Goal: Check status: Check status

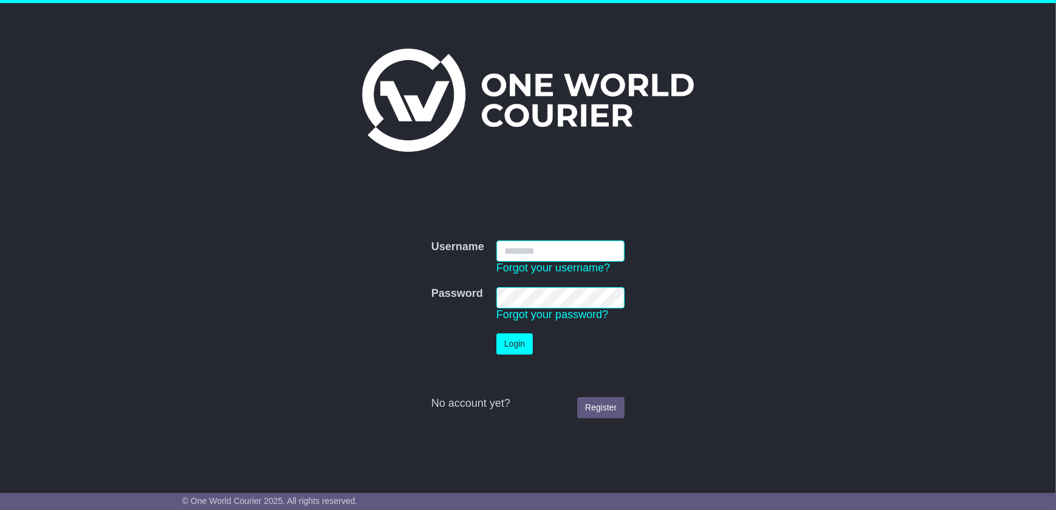
type input "**********"
click at [517, 339] on button "Login" at bounding box center [514, 344] width 36 height 21
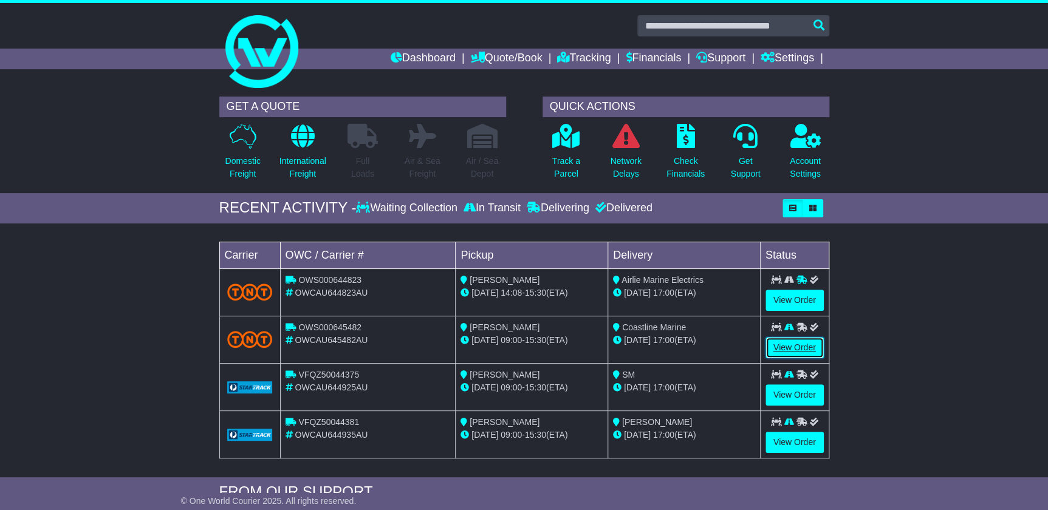
click at [778, 340] on link "View Order" at bounding box center [795, 347] width 58 height 21
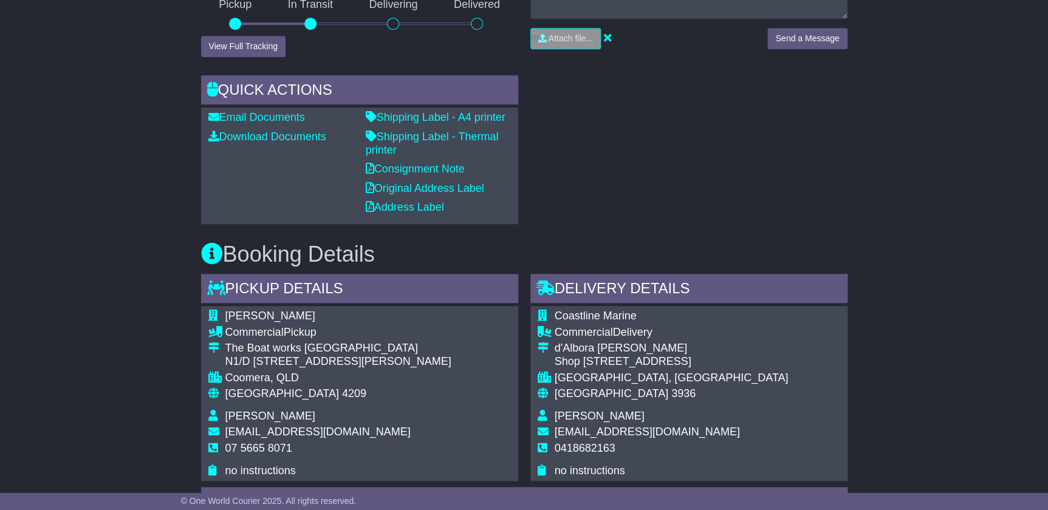
scroll to position [386, 0]
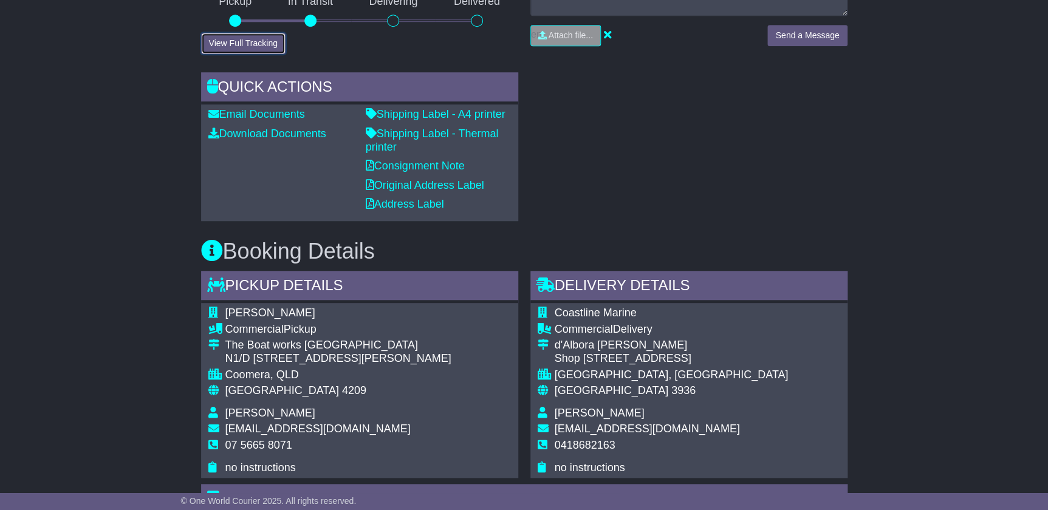
click at [235, 40] on button "View Full Tracking" at bounding box center [243, 43] width 84 height 21
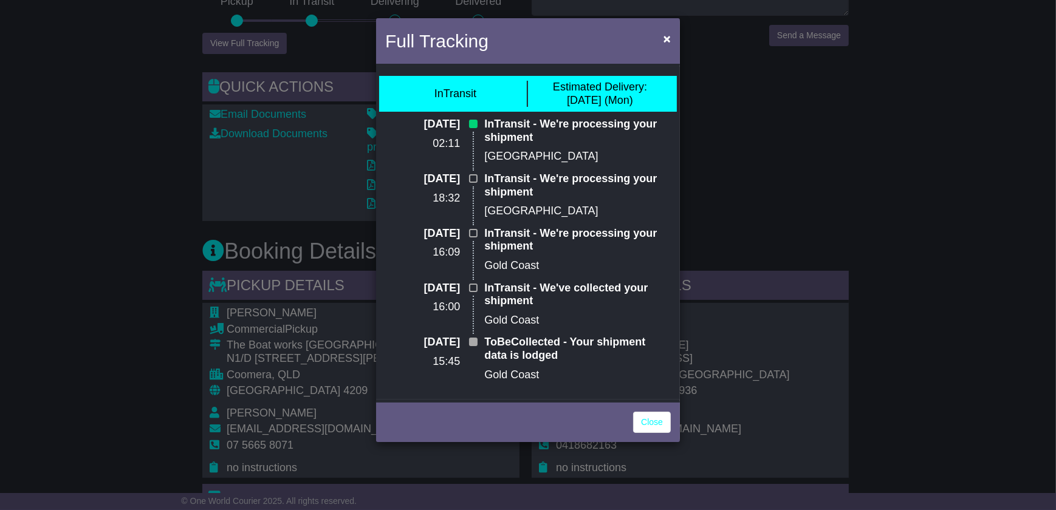
click at [878, 162] on div "Full Tracking × InTransit Estimated Delivery: 15 Sep (Mon) 12 Sep 2025 02:11 In…" at bounding box center [528, 255] width 1056 height 510
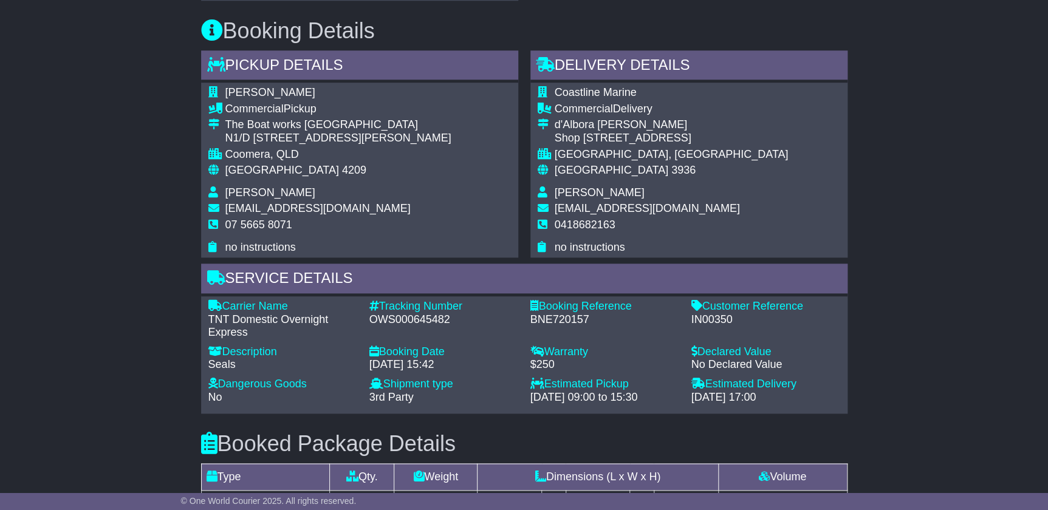
scroll to position [608, 0]
drag, startPoint x: 448, startPoint y: 315, endPoint x: 368, endPoint y: 314, distance: 80.2
click at [368, 314] on div "Tracking Number - OWS000645482" at bounding box center [443, 319] width 161 height 39
copy div "OWS000645482"
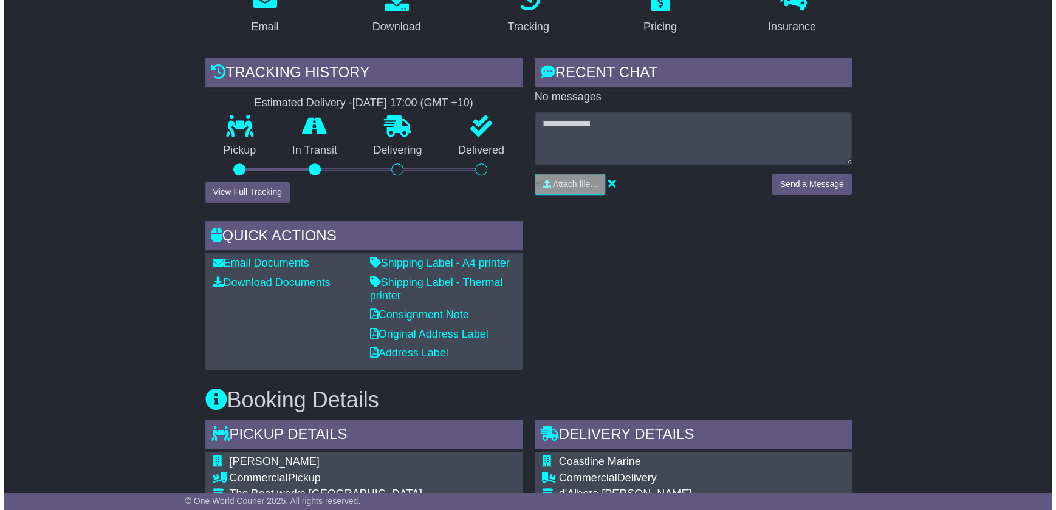
scroll to position [221, 0]
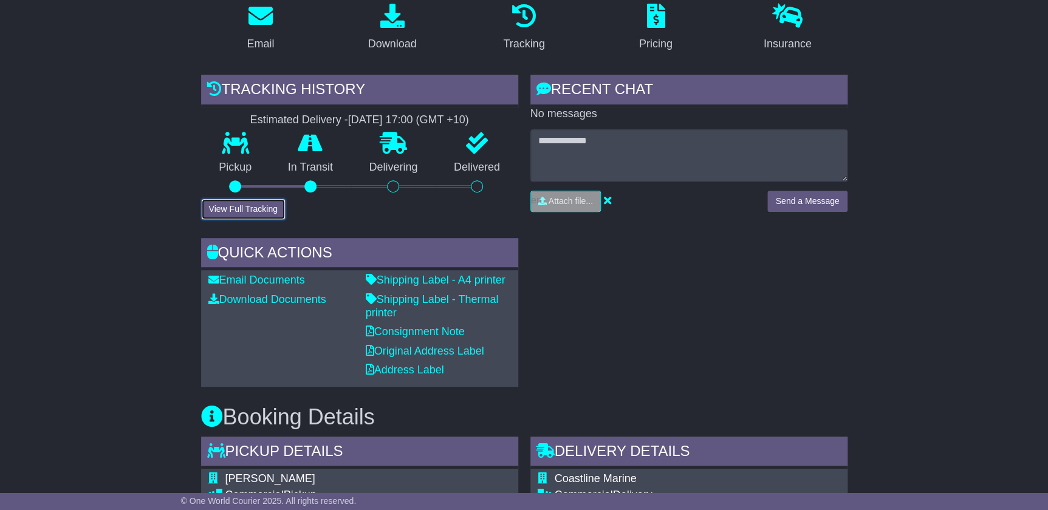
click at [267, 201] on button "View Full Tracking" at bounding box center [243, 209] width 84 height 21
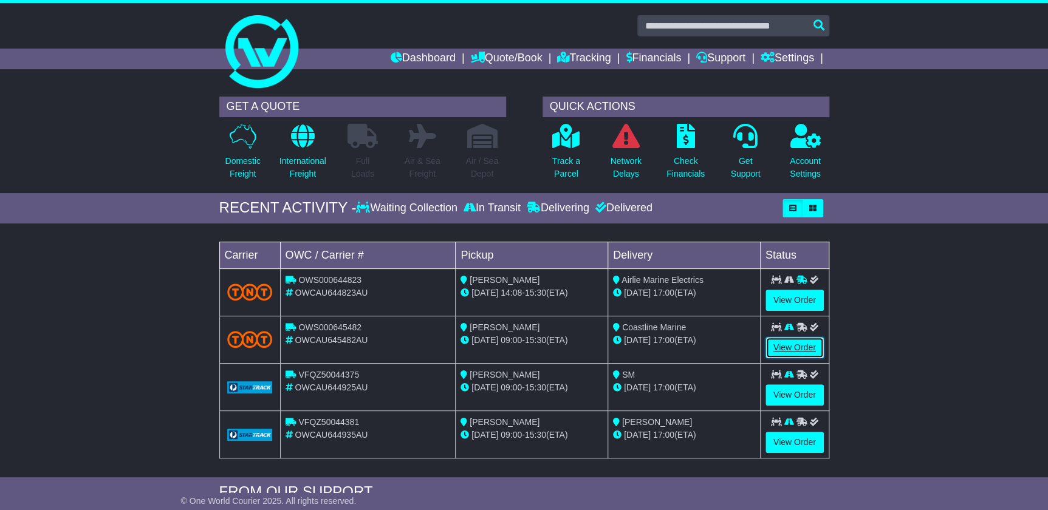
click at [786, 344] on link "View Order" at bounding box center [795, 347] width 58 height 21
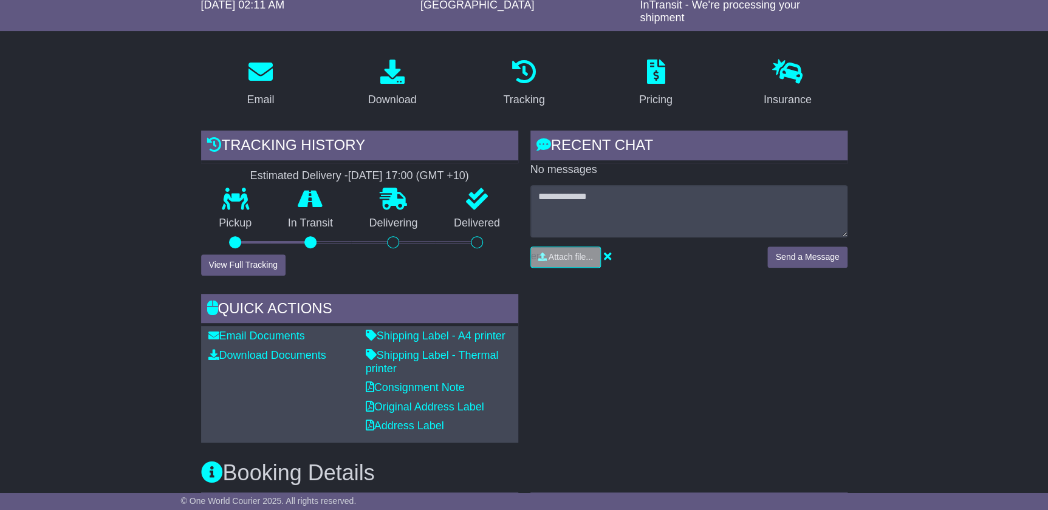
scroll to position [165, 0]
click at [243, 258] on button "View Full Tracking" at bounding box center [243, 264] width 84 height 21
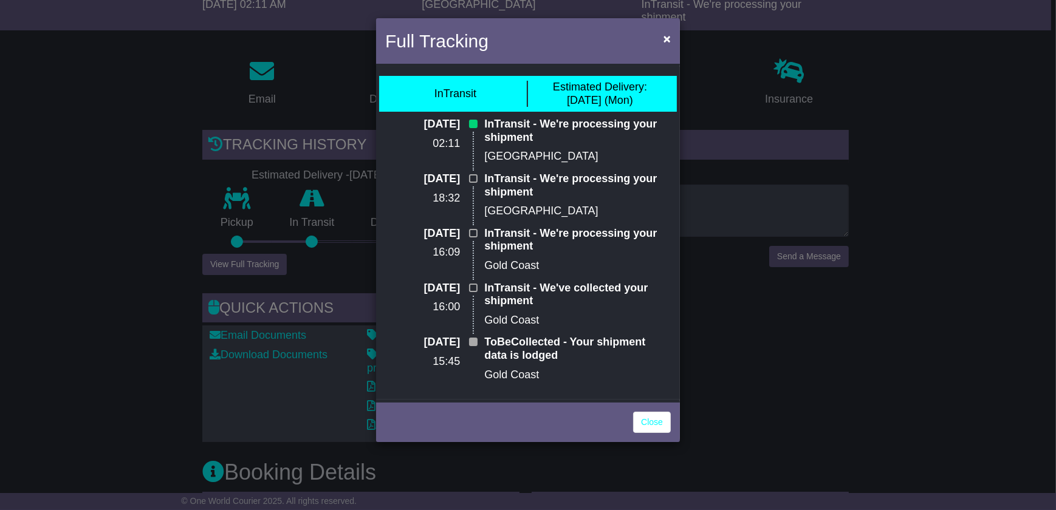
drag, startPoint x: 887, startPoint y: 355, endPoint x: 778, endPoint y: 388, distance: 113.6
click at [887, 355] on div "Full Tracking × InTransit Estimated Delivery: 15 Sep (Mon) 12 Sep 2025 02:11 In…" at bounding box center [528, 255] width 1056 height 510
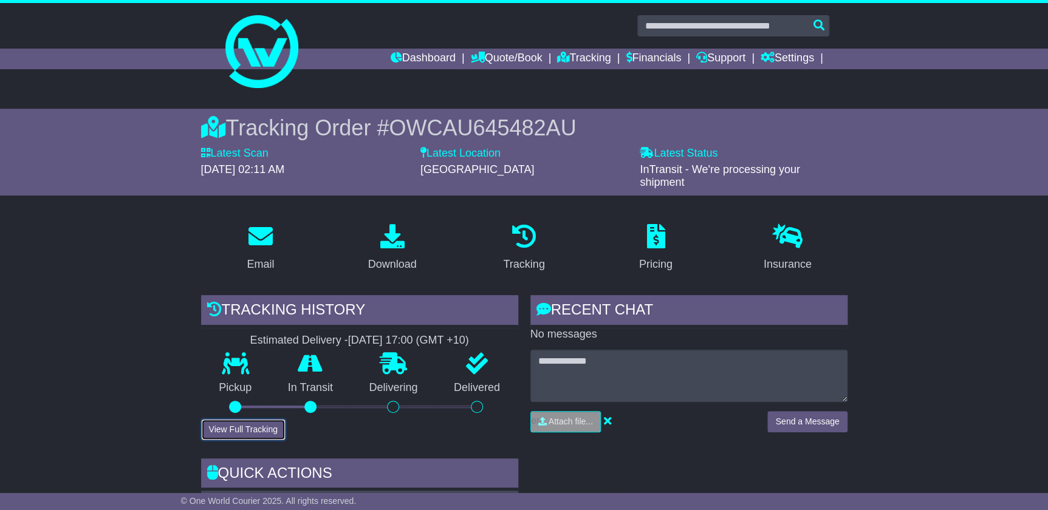
scroll to position [0, 0]
drag, startPoint x: 961, startPoint y: 249, endPoint x: 876, endPoint y: 276, distance: 88.8
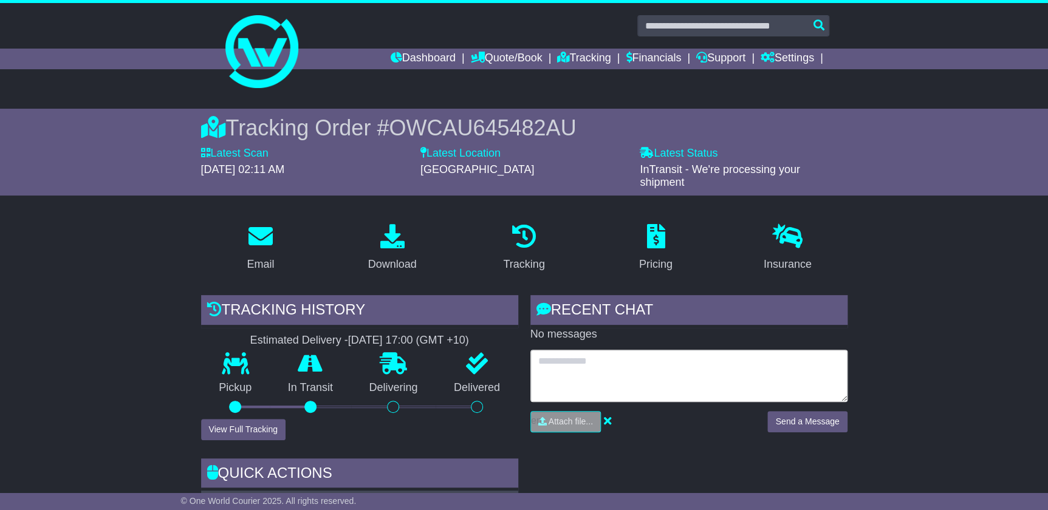
click at [566, 365] on textarea at bounding box center [689, 376] width 317 height 52
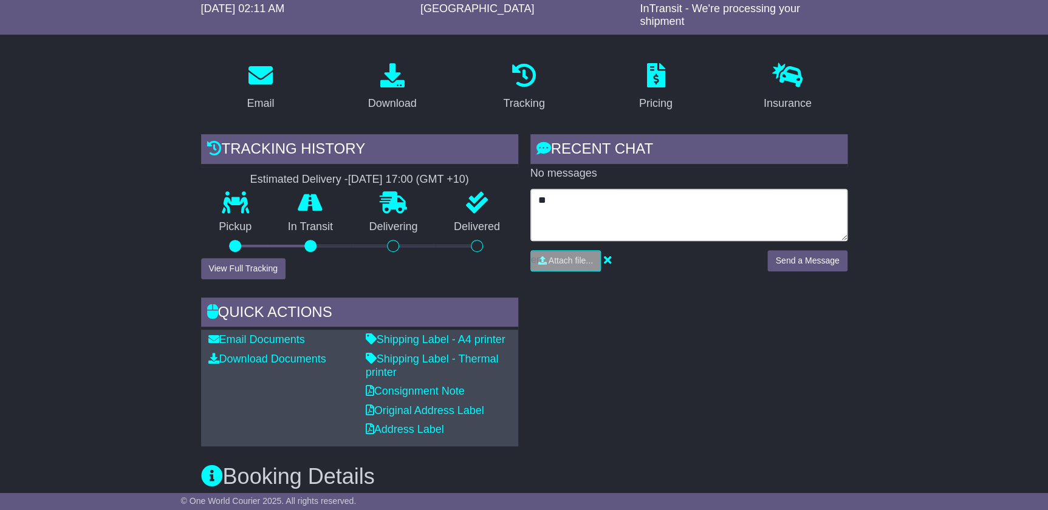
scroll to position [165, 0]
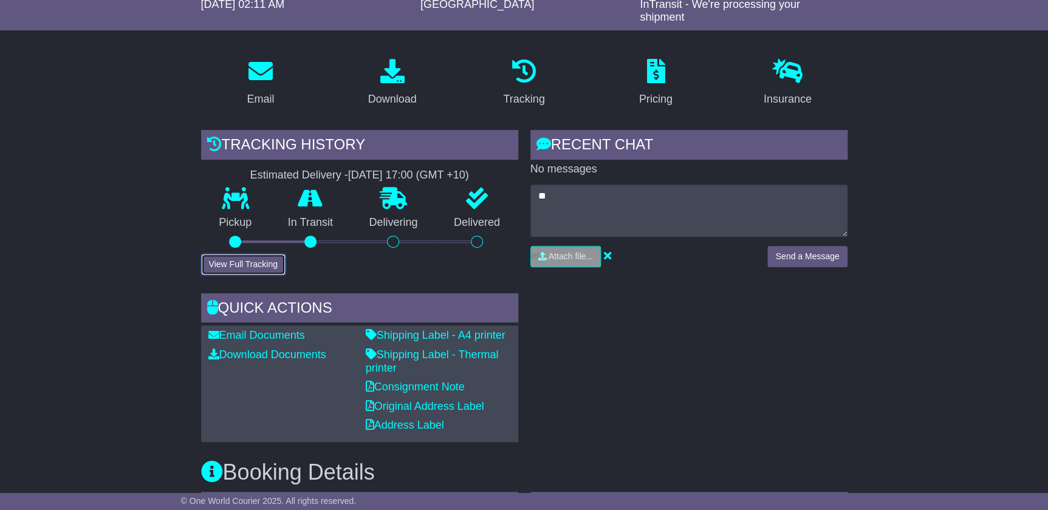
click at [270, 254] on button "View Full Tracking" at bounding box center [243, 264] width 84 height 21
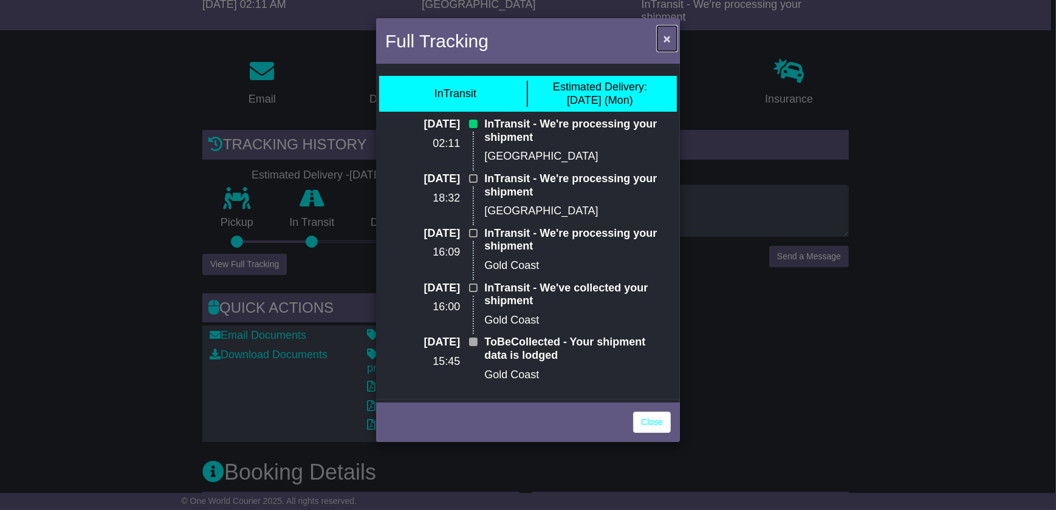
click at [664, 33] on span "×" at bounding box center [667, 39] width 7 height 14
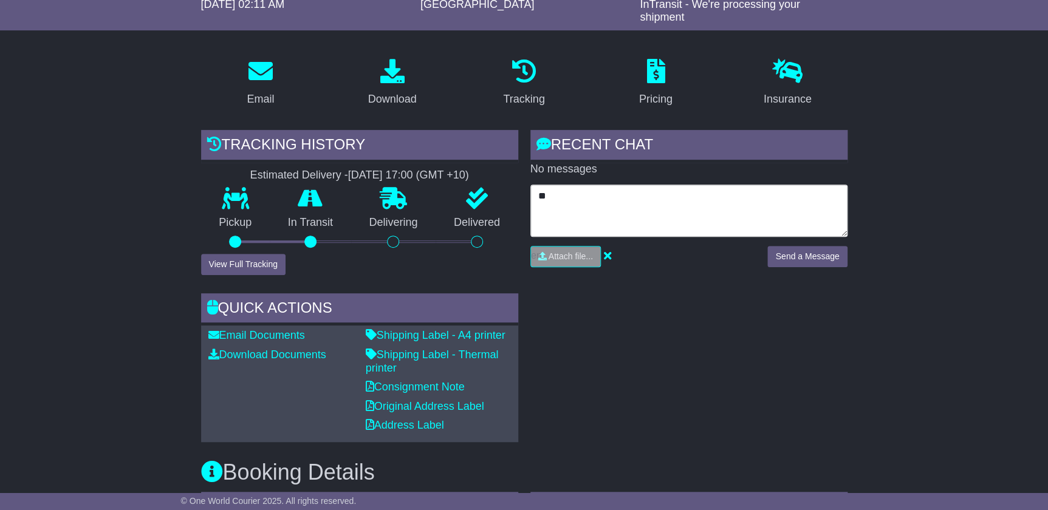
click at [584, 196] on textarea "**" at bounding box center [689, 211] width 317 height 52
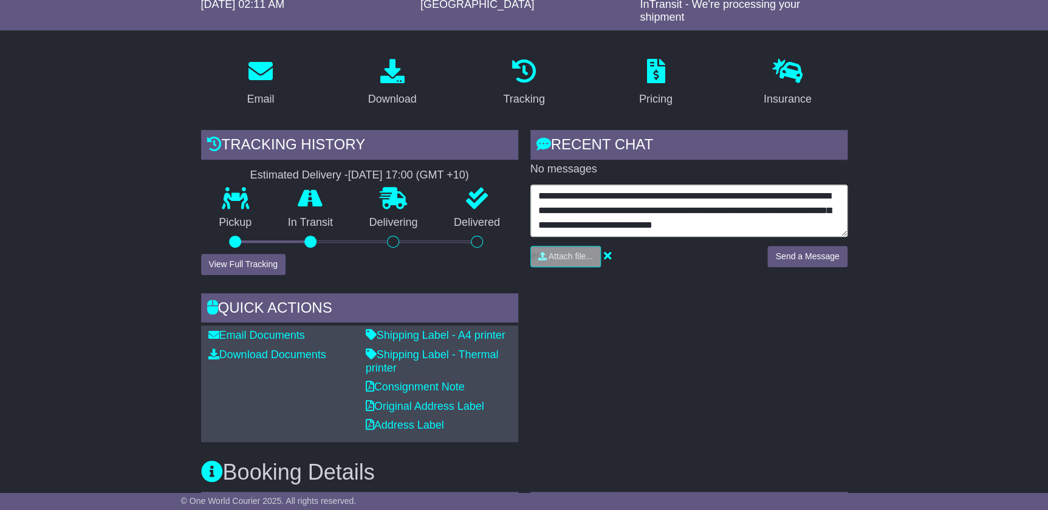
click at [638, 188] on textarea "**********" at bounding box center [689, 211] width 317 height 52
click at [788, 216] on textarea "**********" at bounding box center [689, 211] width 317 height 52
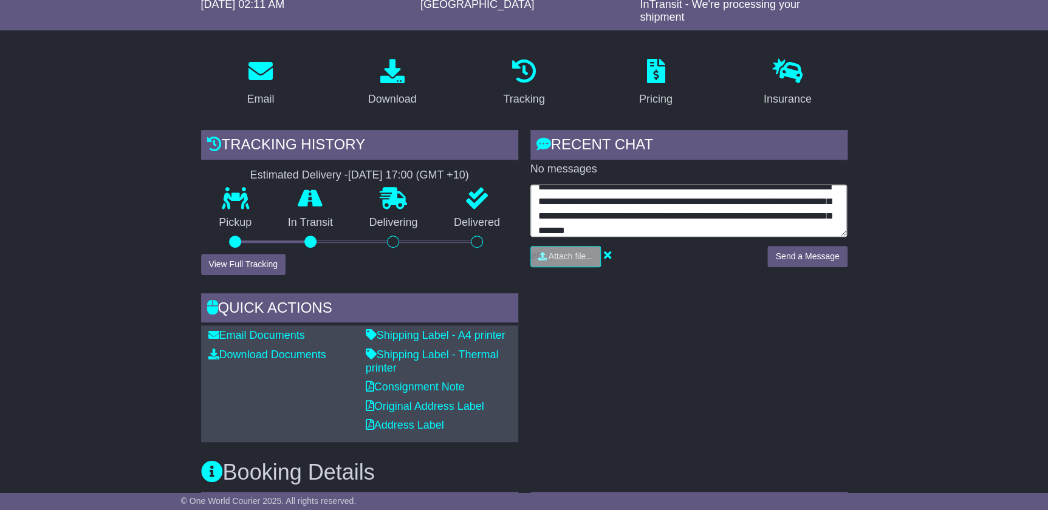
type textarea "**********"
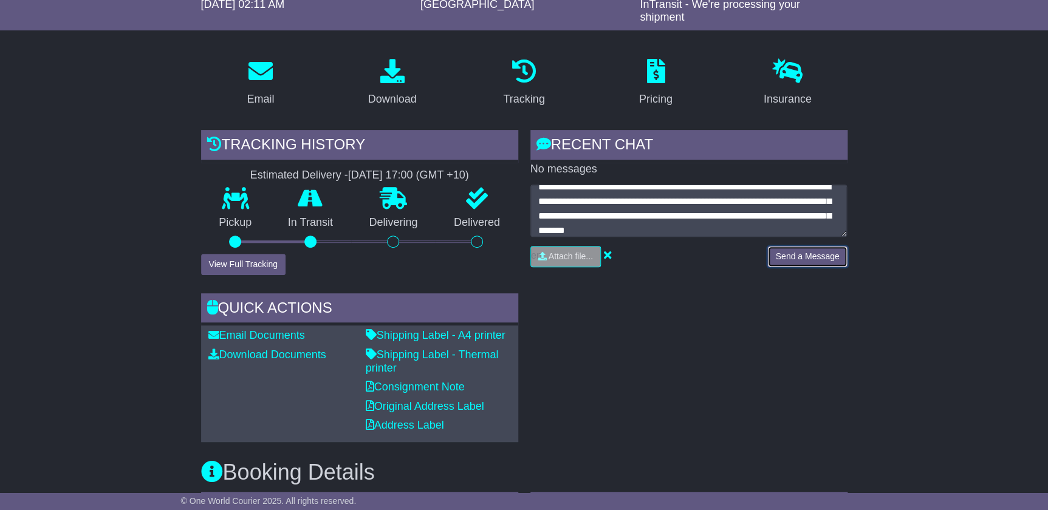
click at [811, 250] on button "Send a Message" at bounding box center [808, 256] width 80 height 21
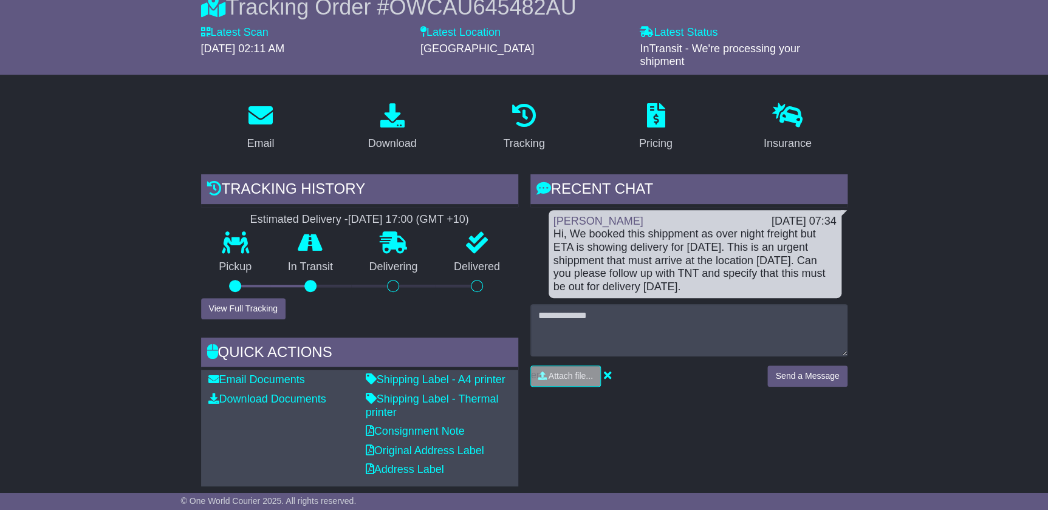
scroll to position [0, 0]
